Goal: Task Accomplishment & Management: Manage account settings

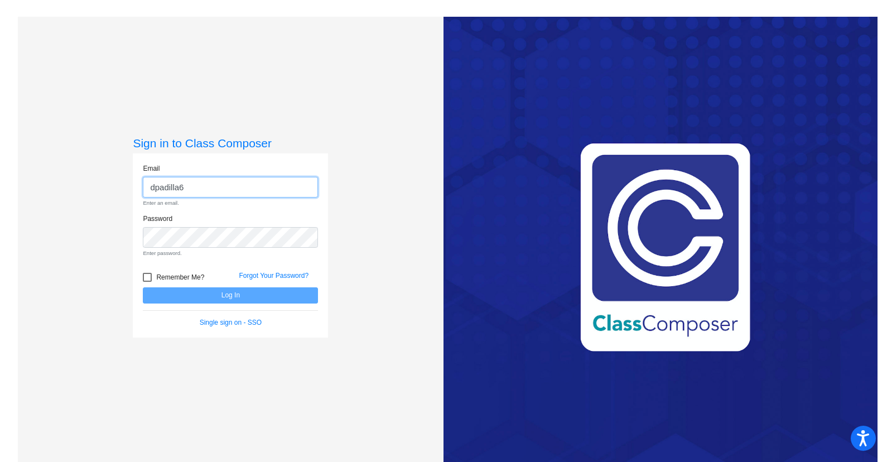
click at [228, 181] on input "dpadilla6" at bounding box center [230, 187] width 175 height 21
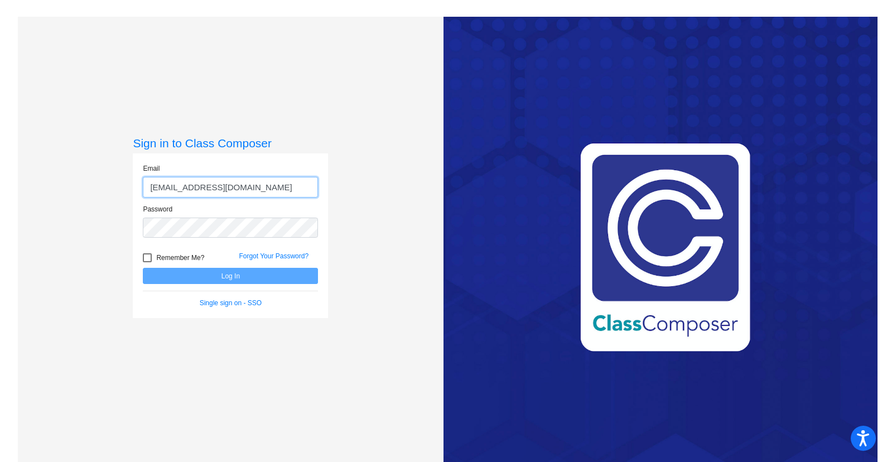
type input "[EMAIL_ADDRESS][DOMAIN_NAME]"
click at [264, 252] on div "Forgot Your Password?" at bounding box center [278, 259] width 96 height 17
click at [267, 255] on link "Forgot Your Password?" at bounding box center [274, 256] width 70 height 8
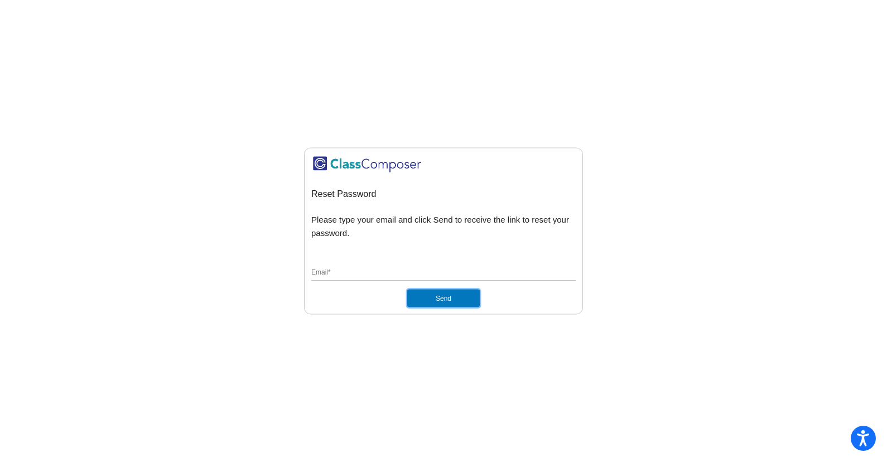
click at [438, 300] on button "Send" at bounding box center [443, 298] width 73 height 18
click at [354, 275] on input "Email *" at bounding box center [443, 273] width 265 height 10
type input "[EMAIL_ADDRESS][DOMAIN_NAME]"
click at [407, 289] on button "Send" at bounding box center [443, 298] width 73 height 18
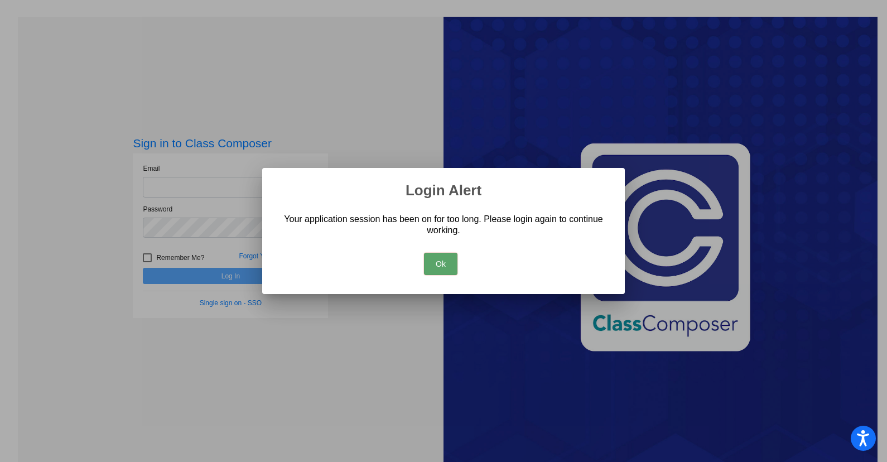
click at [443, 258] on button "Ok" at bounding box center [440, 264] width 33 height 22
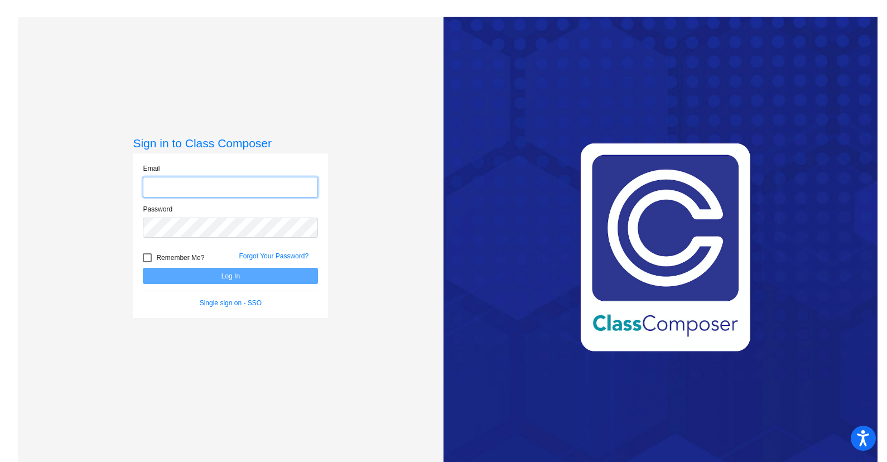
click at [205, 191] on input "email" at bounding box center [230, 187] width 175 height 21
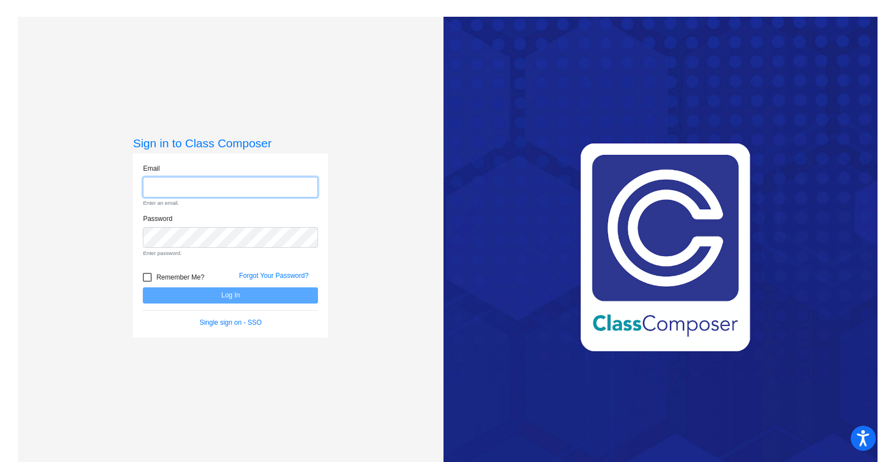
click at [190, 185] on input "email" at bounding box center [230, 187] width 175 height 21
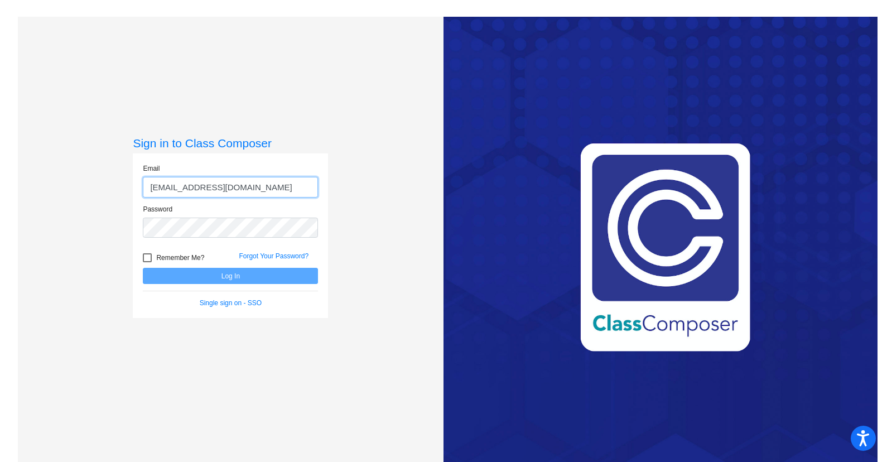
type input "[EMAIL_ADDRESS][DOMAIN_NAME]"
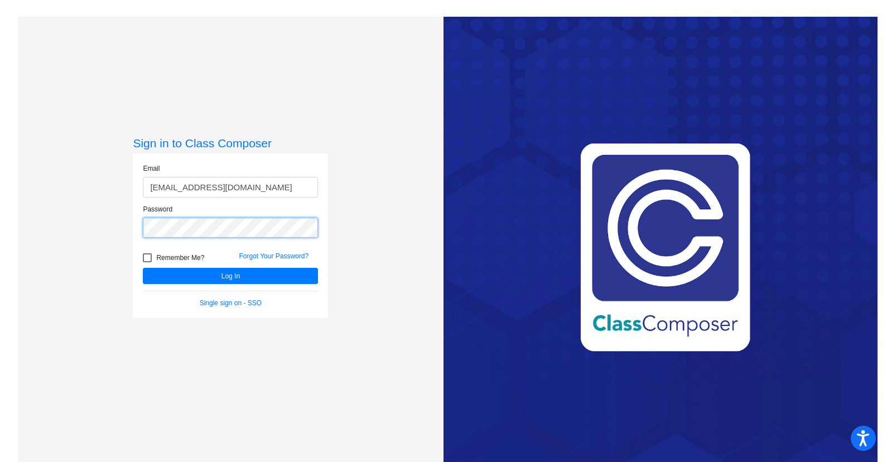
click at [143, 268] on button "Log In" at bounding box center [230, 276] width 175 height 16
click at [123, 229] on div "Sign in to Class Composer Email dpadilla6@schools.nyc.gov Password Remember Me?…" at bounding box center [231, 248] width 426 height 462
click at [143, 268] on button "Log In" at bounding box center [230, 276] width 175 height 16
click at [126, 230] on div "Sign in to Class Composer Email dpadilla6@schools.nyc.gov Password Remember Me?…" at bounding box center [231, 248] width 426 height 462
click at [249, 258] on link "Forgot Your Password?" at bounding box center [274, 256] width 70 height 8
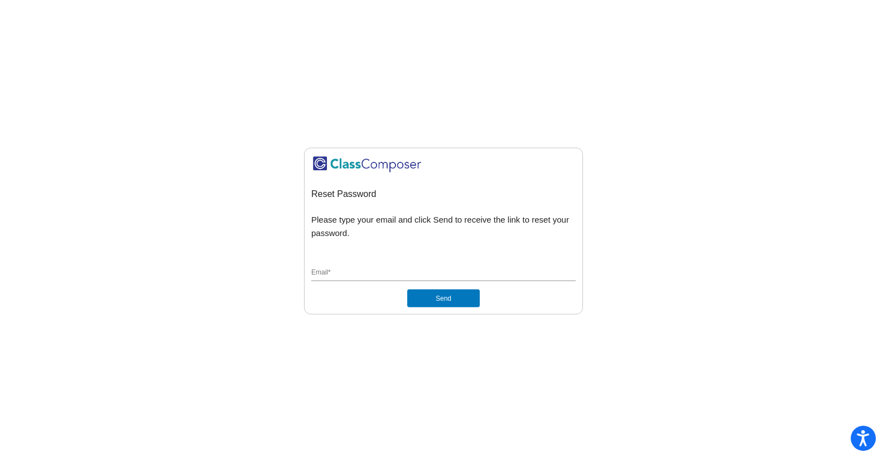
click at [407, 280] on div "Email *" at bounding box center [443, 270] width 265 height 21
type input "[EMAIL_ADDRESS][DOMAIN_NAME]"
click at [438, 300] on button "Send" at bounding box center [443, 298] width 73 height 18
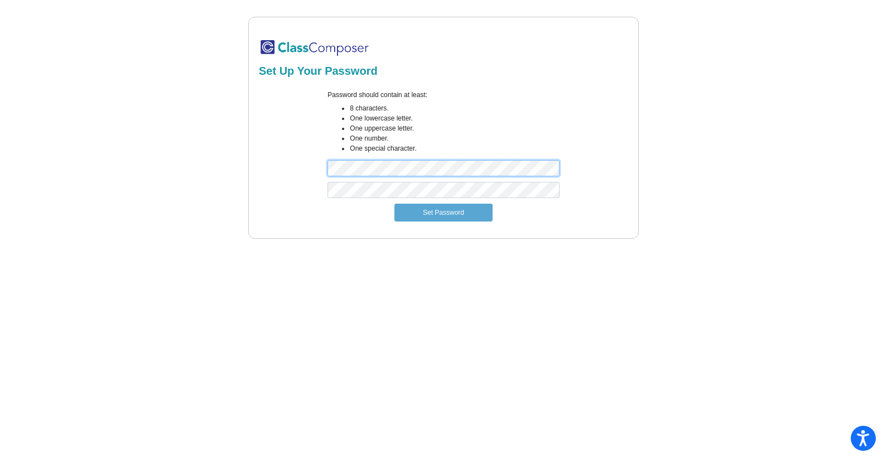
click at [272, 174] on div "Password should contain at least: 8 characters. One lowercase letter. One upper…" at bounding box center [443, 136] width 373 height 92
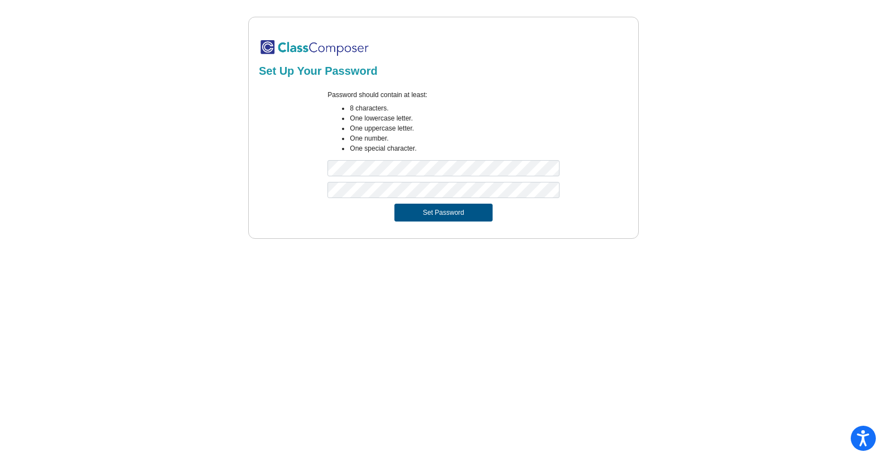
click at [441, 212] on button "Set Password" at bounding box center [444, 213] width 98 height 18
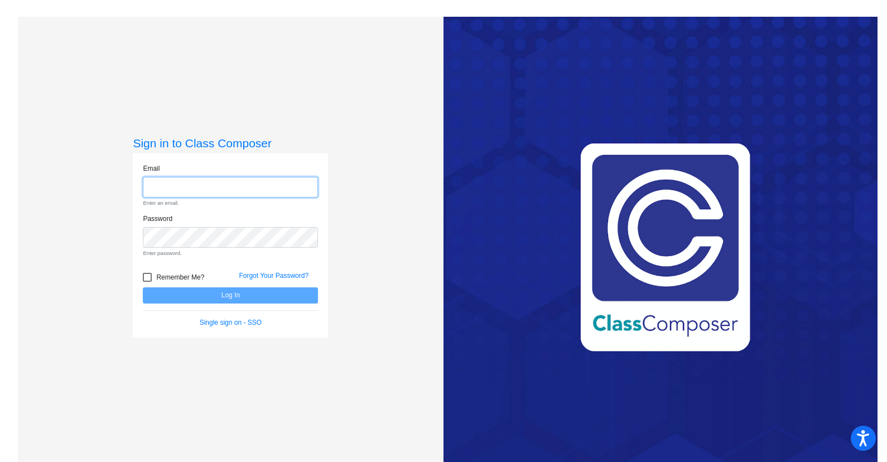
click at [222, 186] on input "email" at bounding box center [230, 187] width 175 height 21
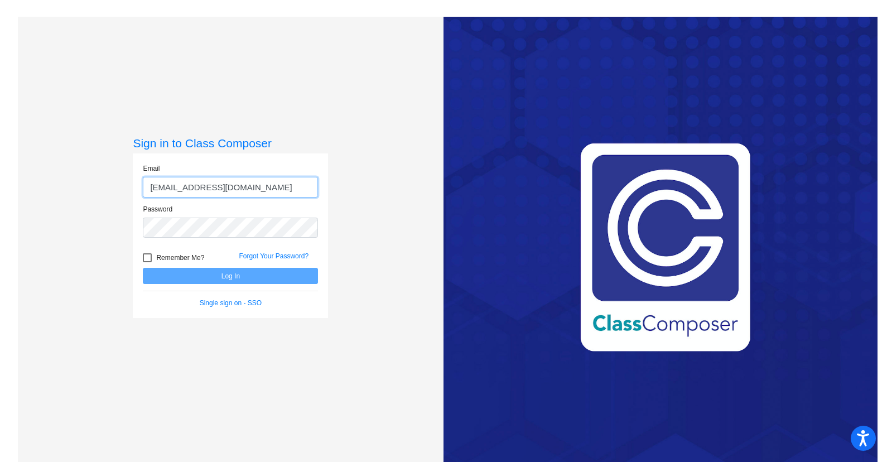
type input "[EMAIL_ADDRESS][DOMAIN_NAME]"
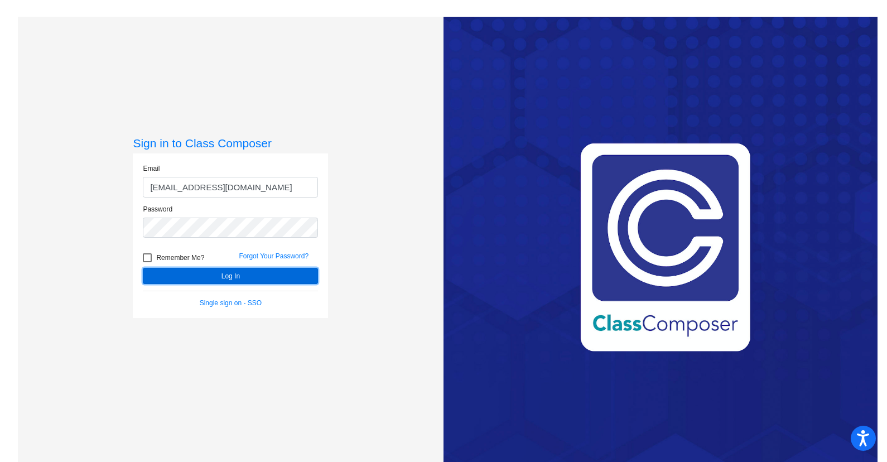
click at [229, 272] on button "Log In" at bounding box center [230, 276] width 175 height 16
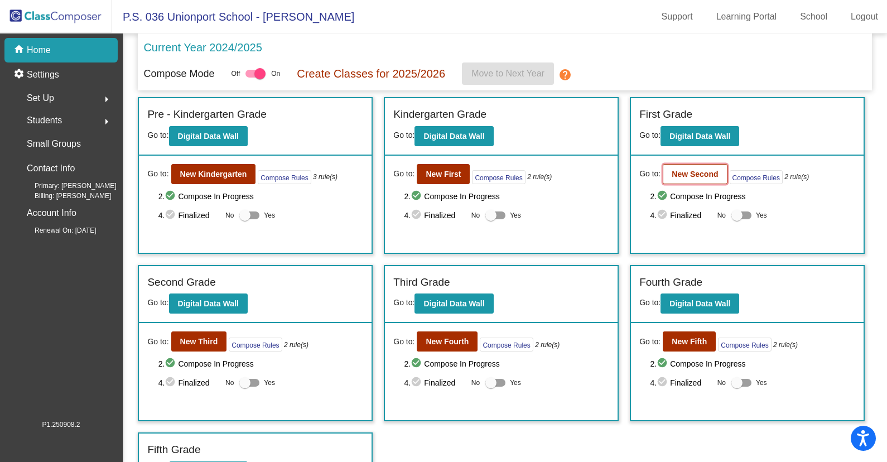
click at [695, 170] on b "New Second" at bounding box center [695, 174] width 46 height 9
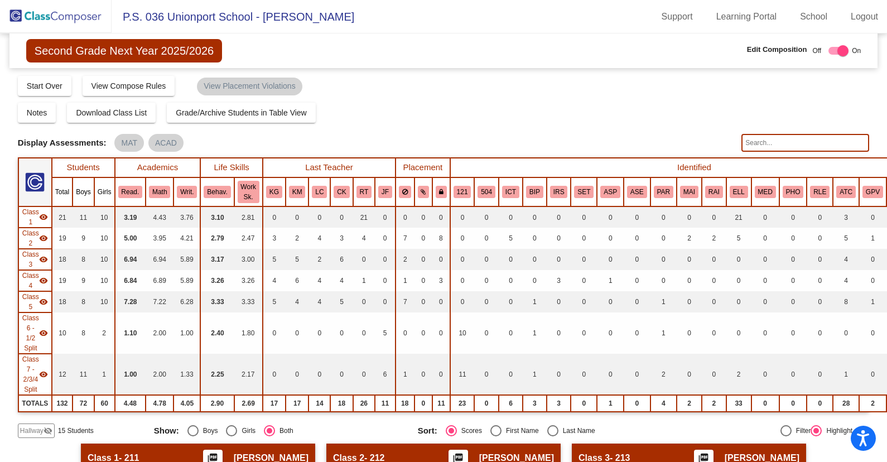
click at [46, 49] on span "Second Grade Next Year 2025/2026" at bounding box center [124, 50] width 196 height 23
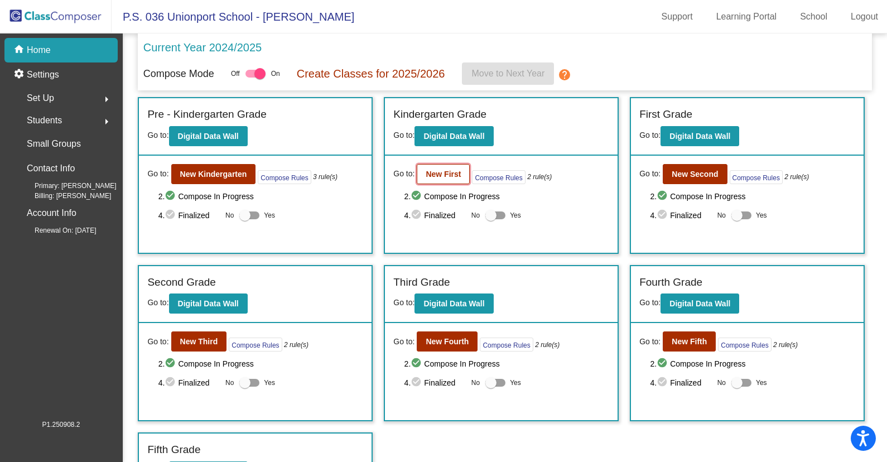
click at [443, 177] on b "New First" at bounding box center [443, 174] width 35 height 9
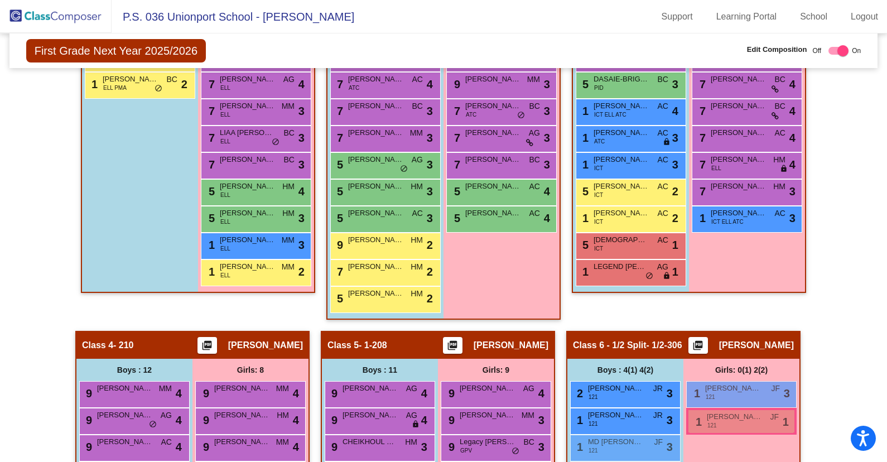
scroll to position [335, 0]
